Goal: Transaction & Acquisition: Purchase product/service

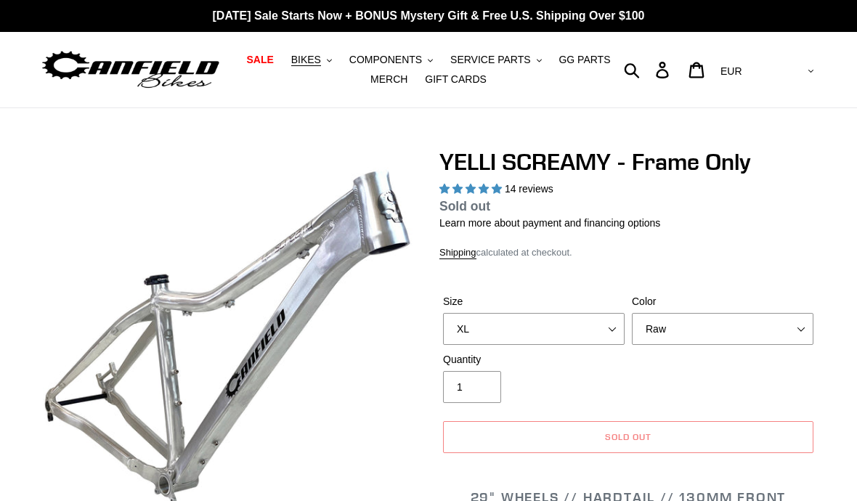
select select "highest-rating"
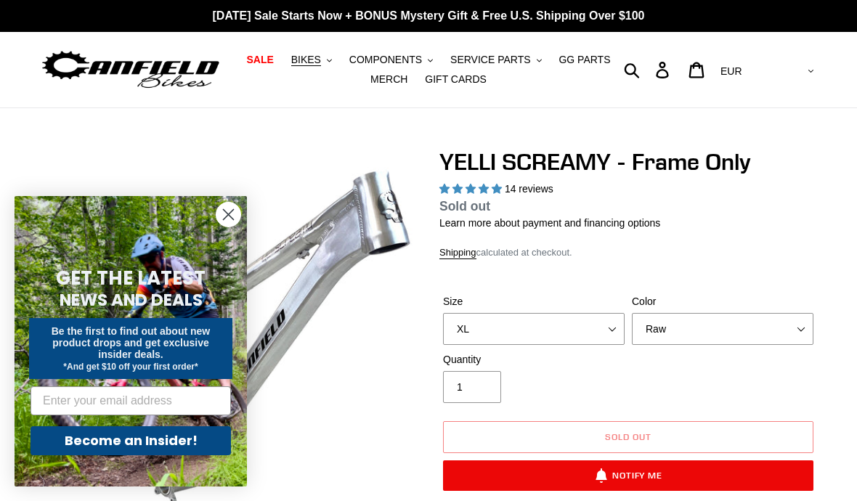
click at [218, 212] on circle "Close dialog" at bounding box center [228, 215] width 24 height 24
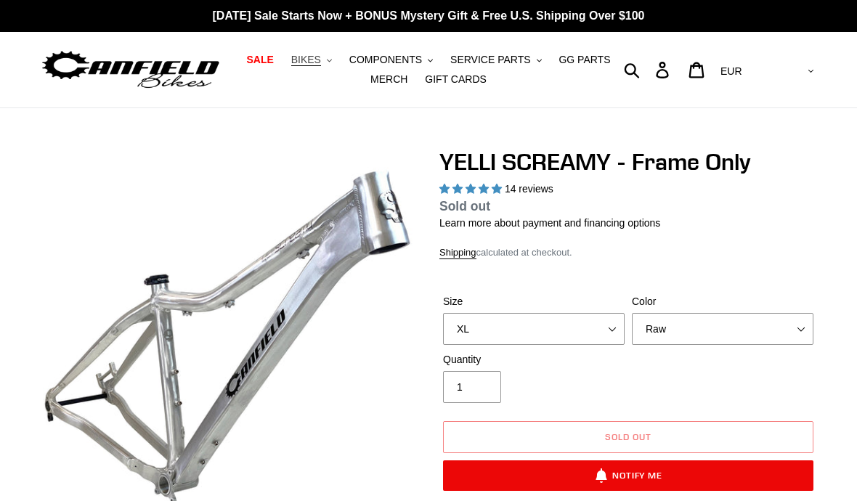
click at [309, 57] on span "BIKES" at bounding box center [306, 60] width 30 height 12
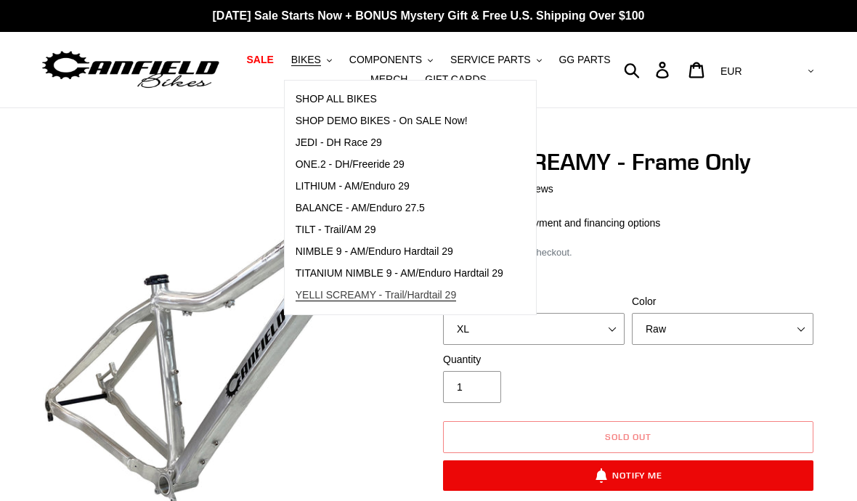
click at [324, 304] on link "YELLI SCREAMY - Trail/Hardtail 29" at bounding box center [399, 296] width 229 height 22
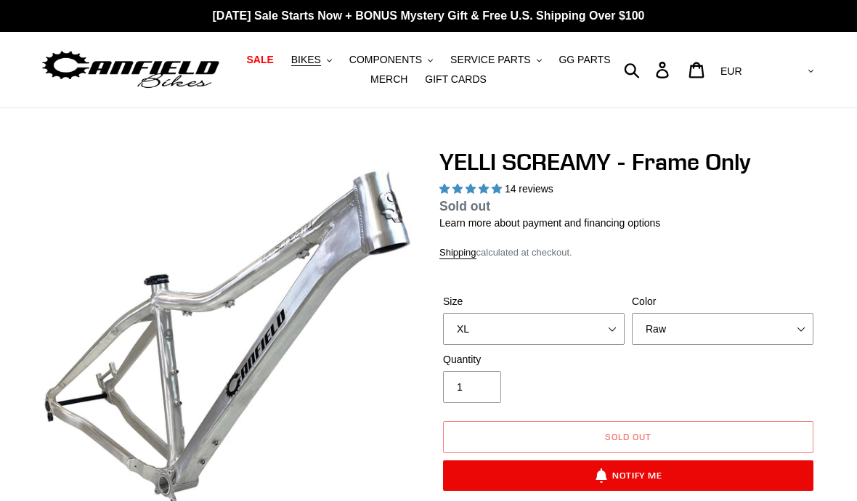
select select "highest-rating"
